Goal: Task Accomplishment & Management: Complete application form

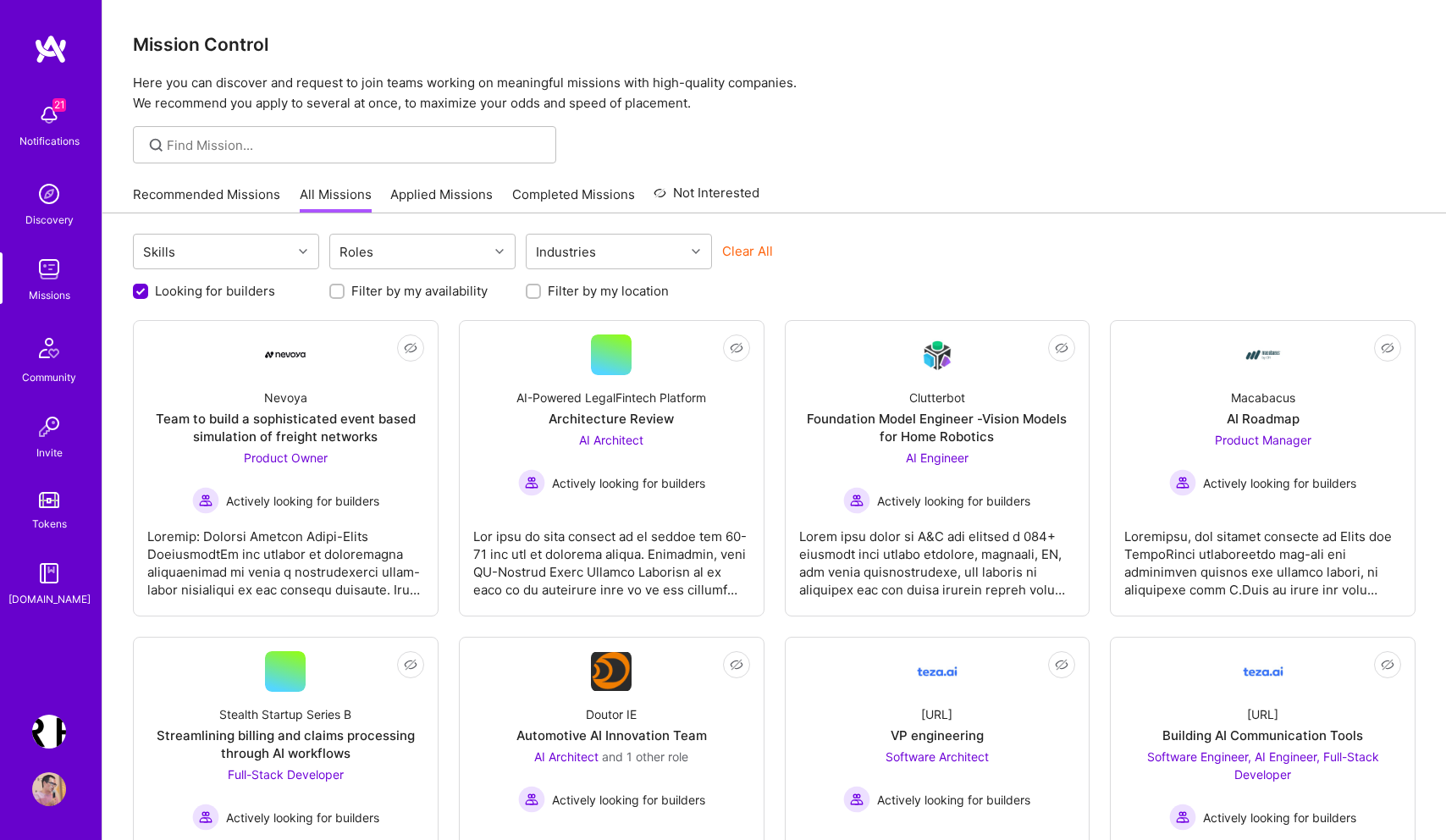
click at [1026, 193] on div "Recommended Missions All Missions Applied Missions Completed Missions Not Inter…" at bounding box center [774, 195] width 1283 height 36
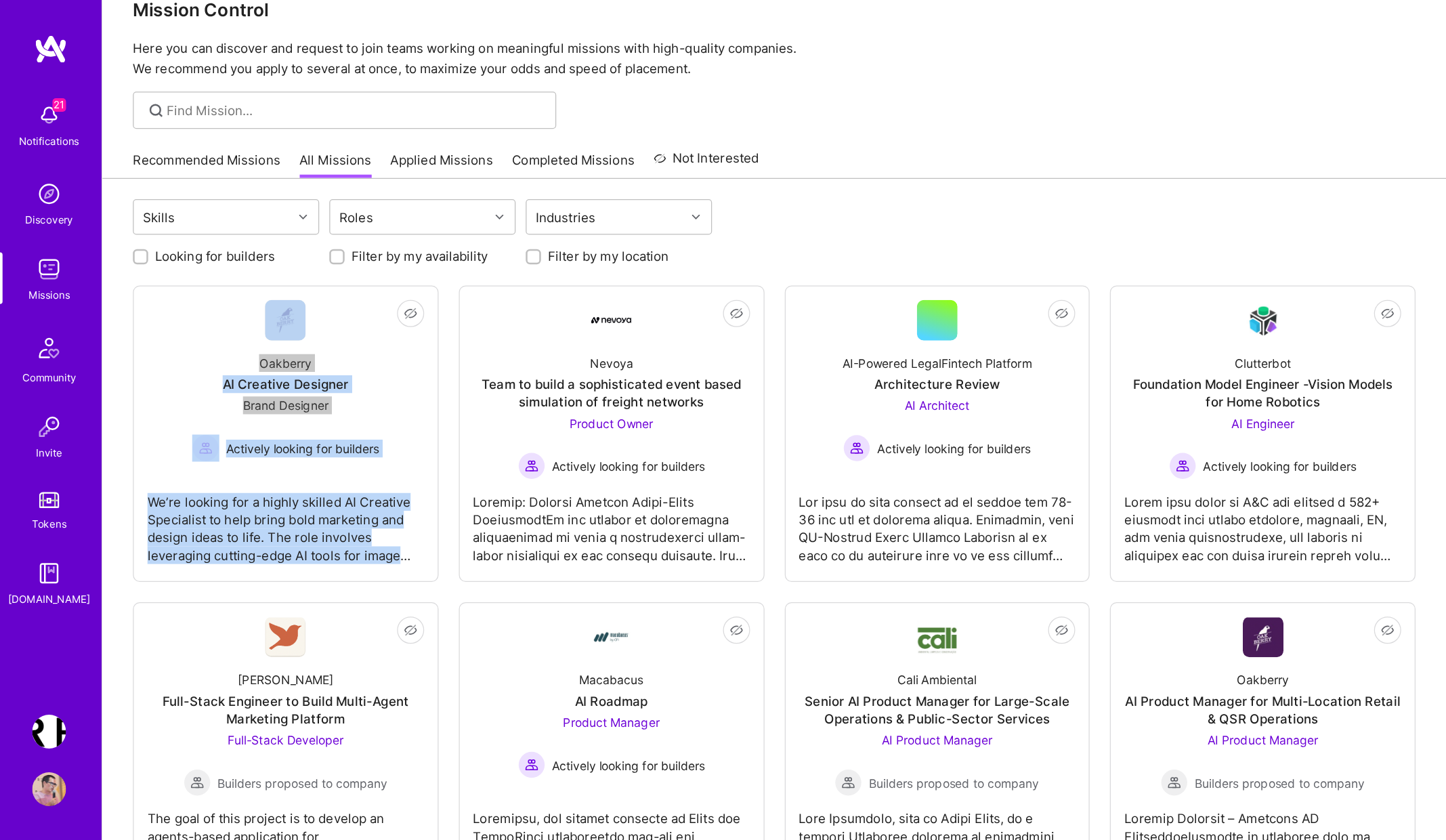
scroll to position [28, 0]
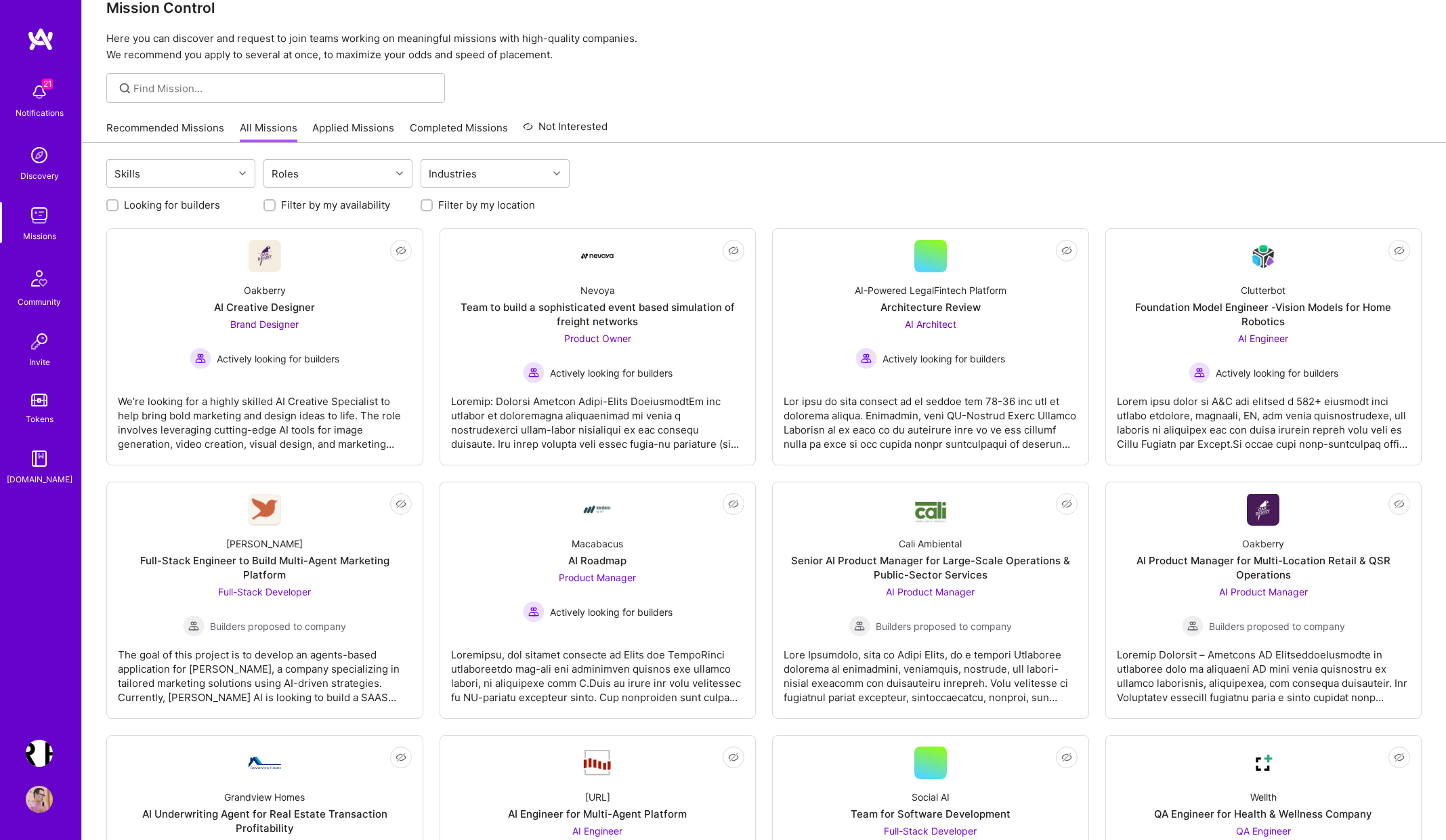
click at [869, 172] on div "Skills Roles Industries" at bounding box center [764, 175] width 1315 height 32
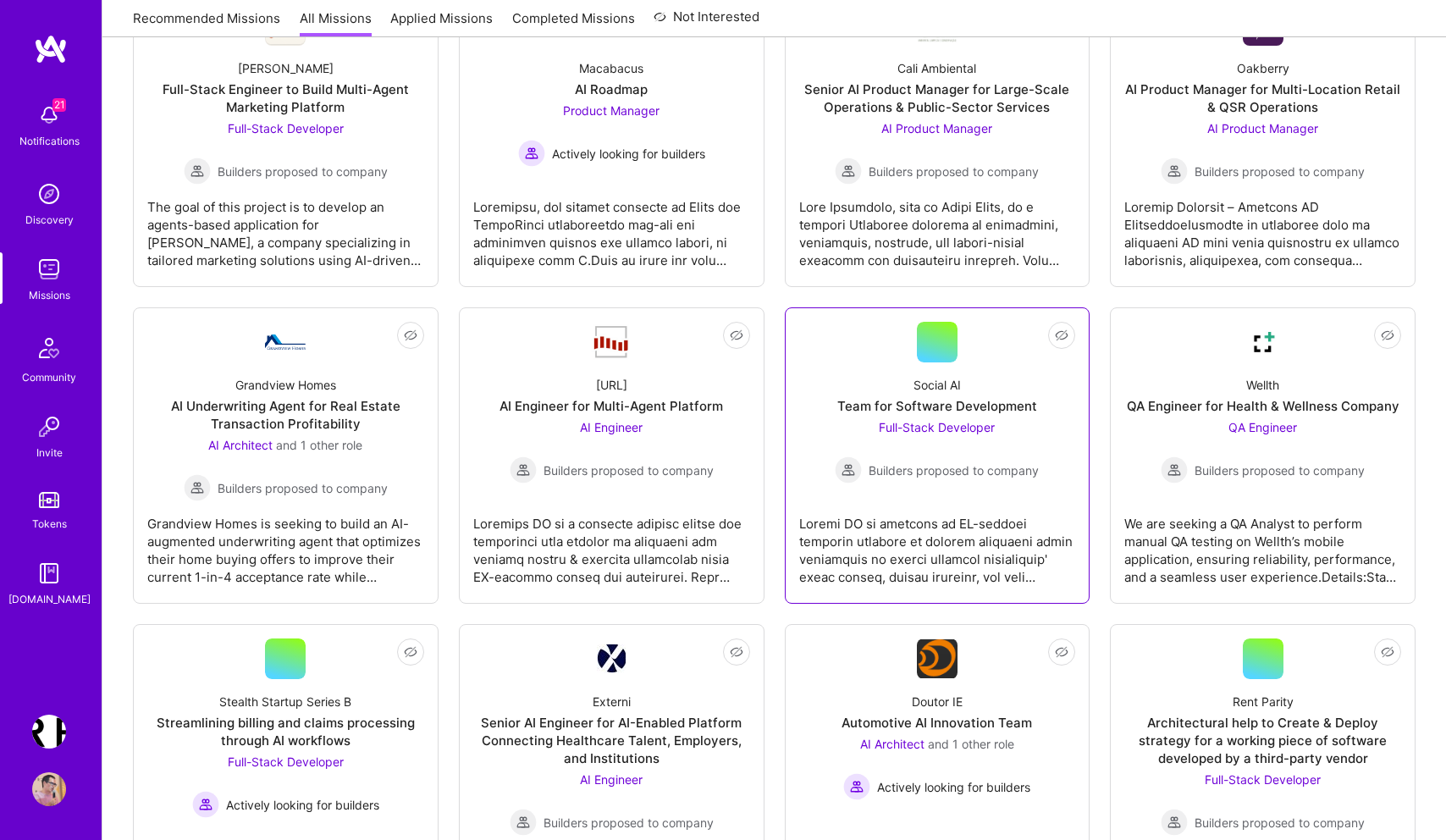
scroll to position [0, 0]
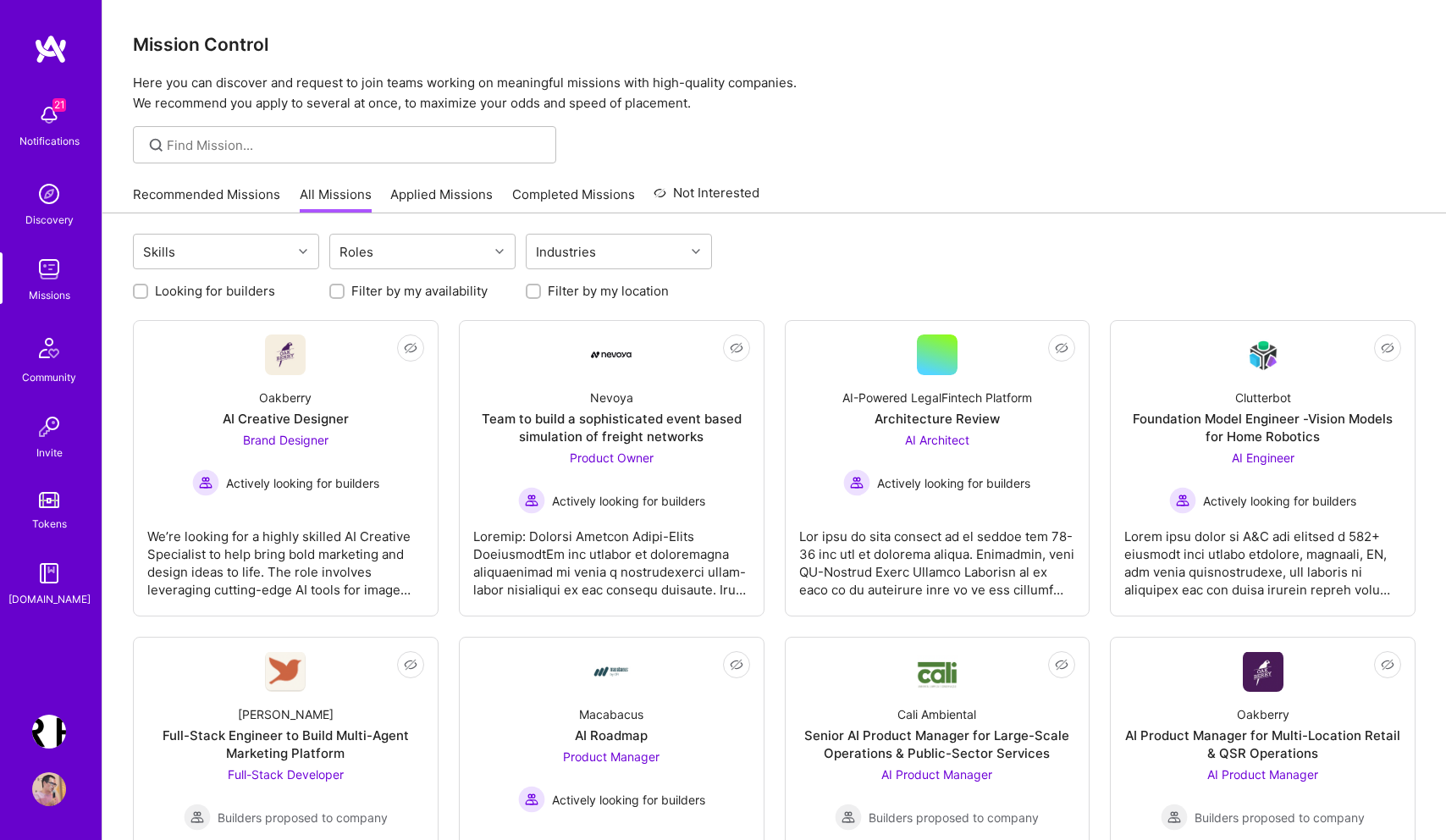
click at [137, 293] on input "Looking for builders" at bounding box center [142, 291] width 11 height 11
checkbox input "true"
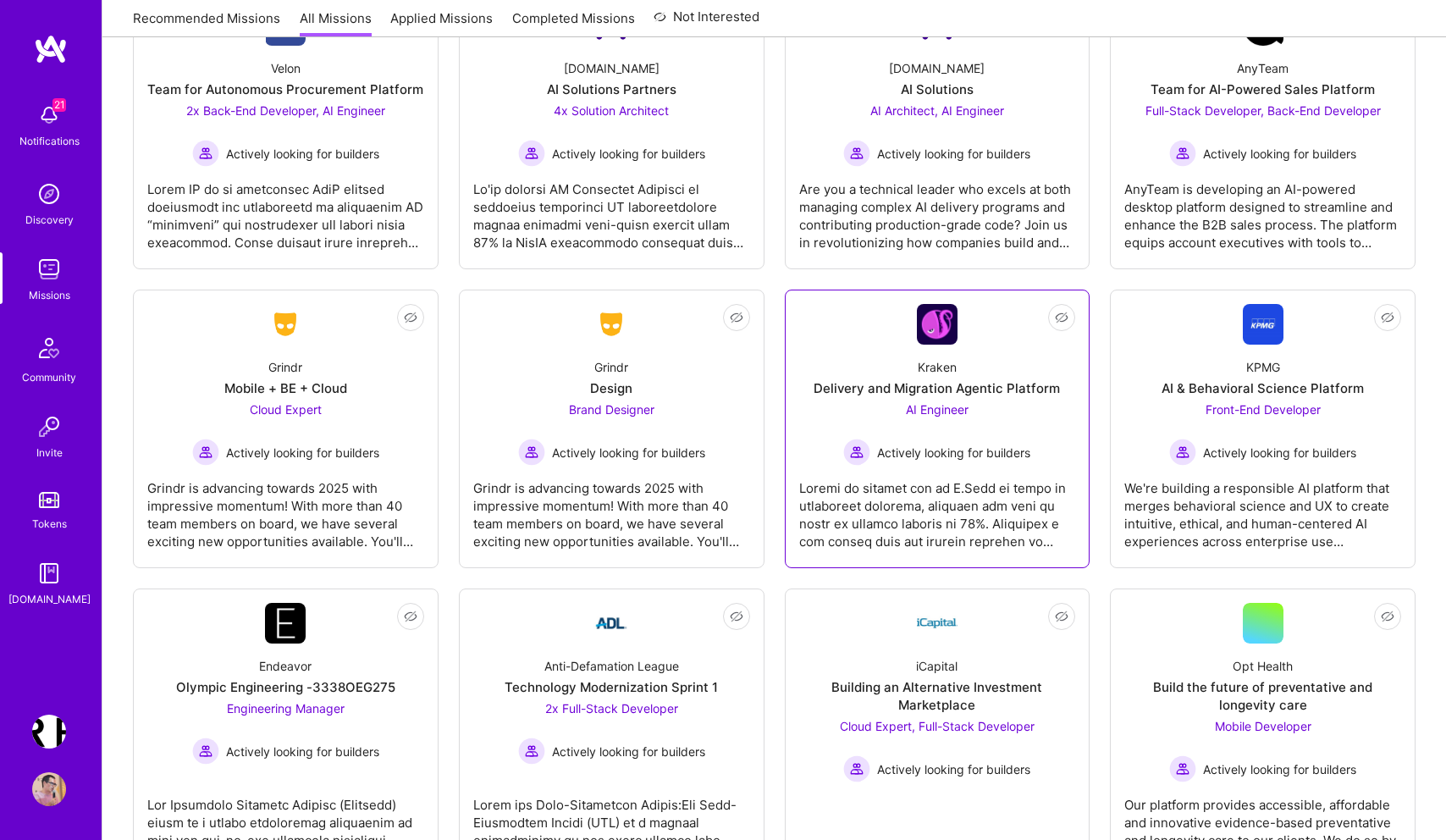
scroll to position [1358, 0]
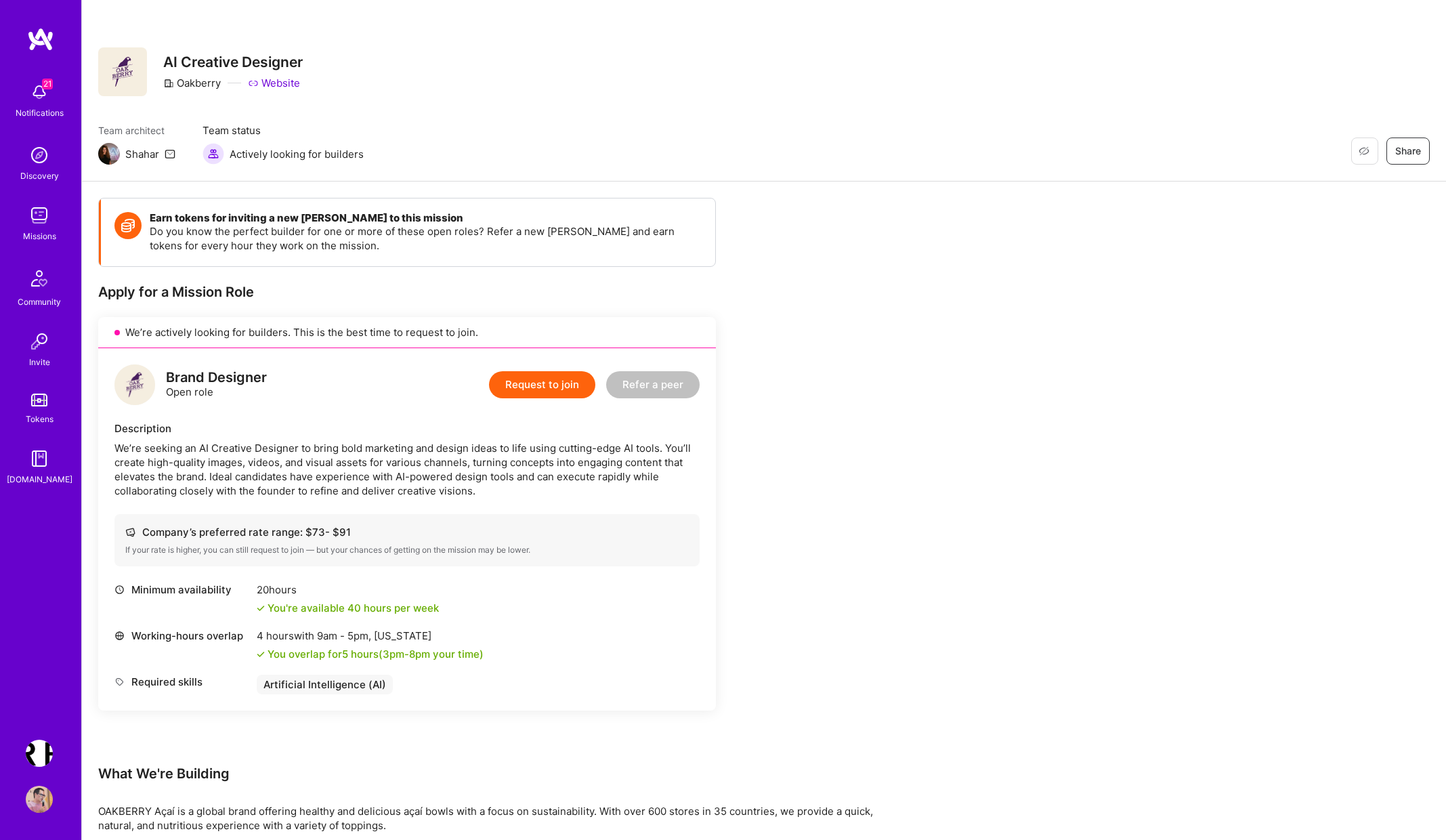
click at [889, 373] on div "Earn tokens for inviting a new [PERSON_NAME] to this mission Do you know the pe…" at bounding box center [504, 634] width 813 height 873
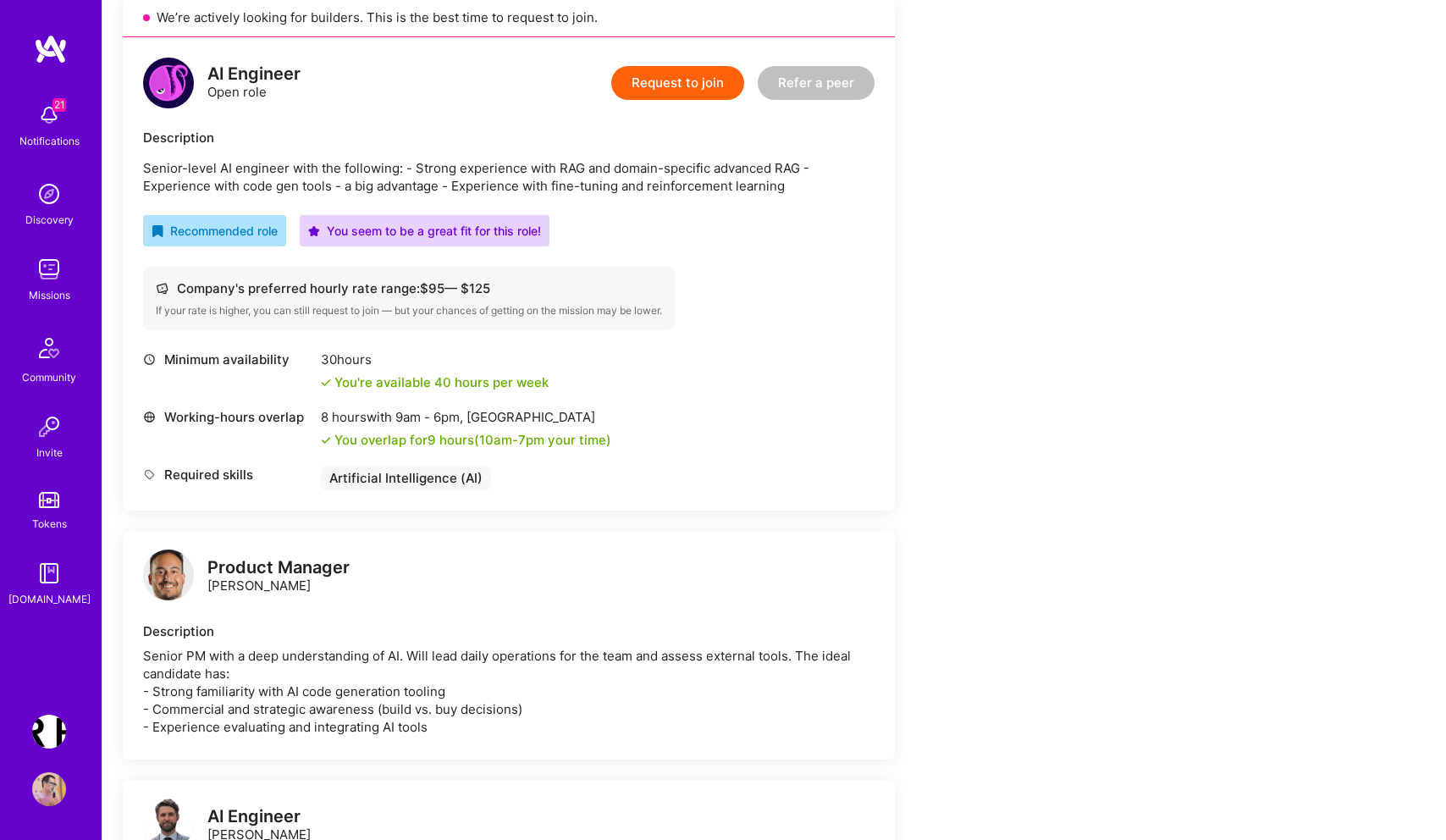
scroll to position [330, 0]
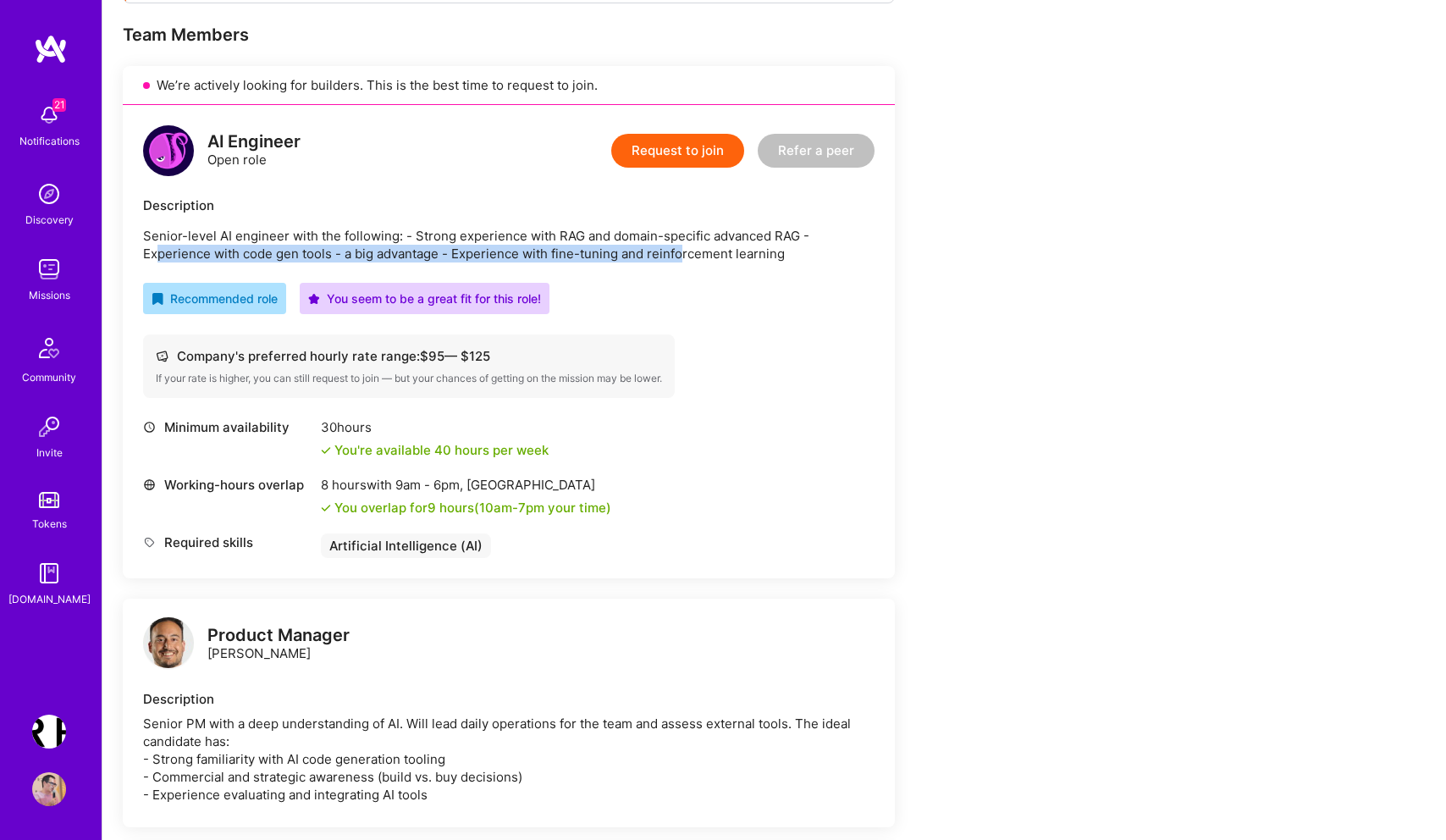
drag, startPoint x: 156, startPoint y: 249, endPoint x: 710, endPoint y: 249, distance: 554.0
click at [683, 249] on p "Senior-level AI engineer with the following: - Strong experience with RAG and d…" at bounding box center [509, 244] width 732 height 35
